Goal: Task Accomplishment & Management: Manage account settings

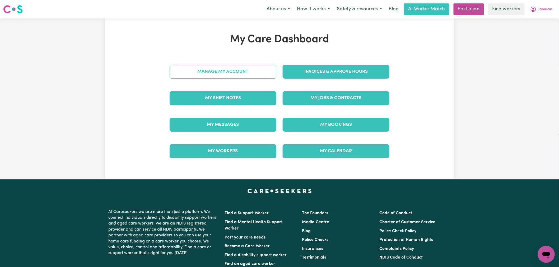
click at [224, 73] on link "Manage My Account" at bounding box center [222, 72] width 107 height 14
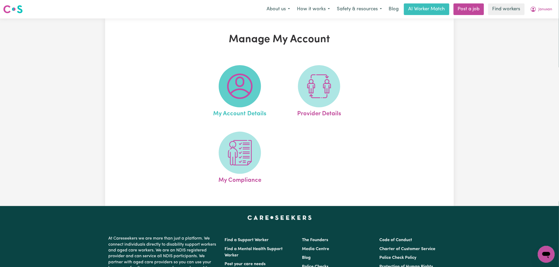
click at [247, 89] on img at bounding box center [239, 86] width 25 height 25
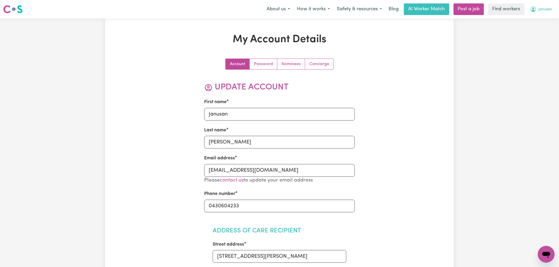
click at [538, 10] on span "Janusan" at bounding box center [545, 10] width 14 height 6
click at [534, 21] on link "My Dashboard" at bounding box center [534, 21] width 42 height 10
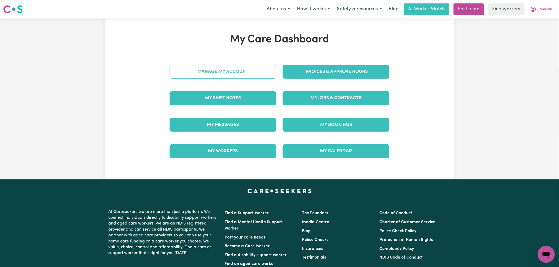
click at [232, 73] on link "Manage My Account" at bounding box center [222, 72] width 107 height 14
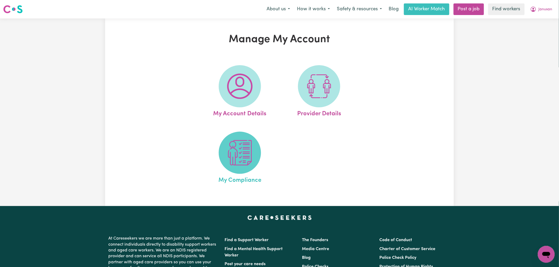
click at [238, 161] on img at bounding box center [239, 152] width 25 height 25
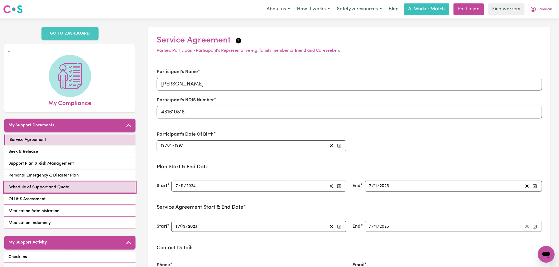
click at [83, 182] on link "Schedule of Support and Quote" at bounding box center [69, 187] width 131 height 11
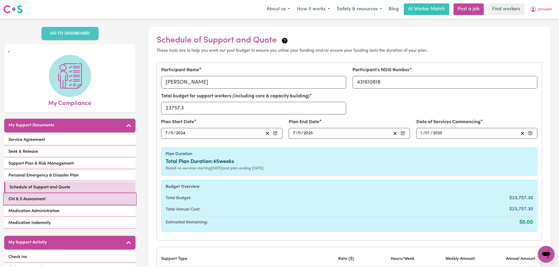
click at [72, 194] on link "OH & S Assessment" at bounding box center [69, 199] width 131 height 11
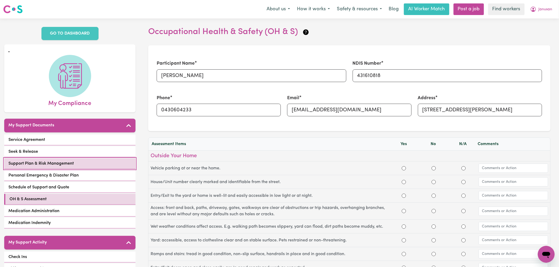
click at [93, 158] on link "Support Plan & Risk Management" at bounding box center [69, 163] width 131 height 11
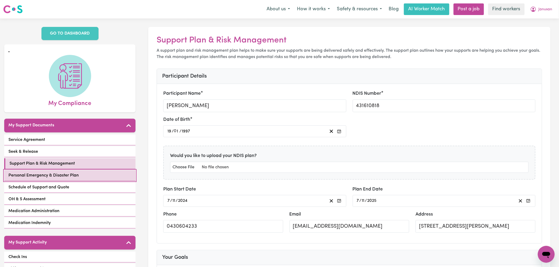
click at [70, 172] on span "Personal Emergency & Disaster Plan" at bounding box center [43, 175] width 70 height 6
select select "phone"
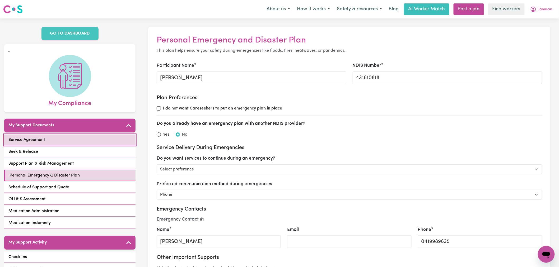
click at [97, 138] on link "Service Agreement" at bounding box center [69, 140] width 131 height 11
